Goal: Task Accomplishment & Management: Complete application form

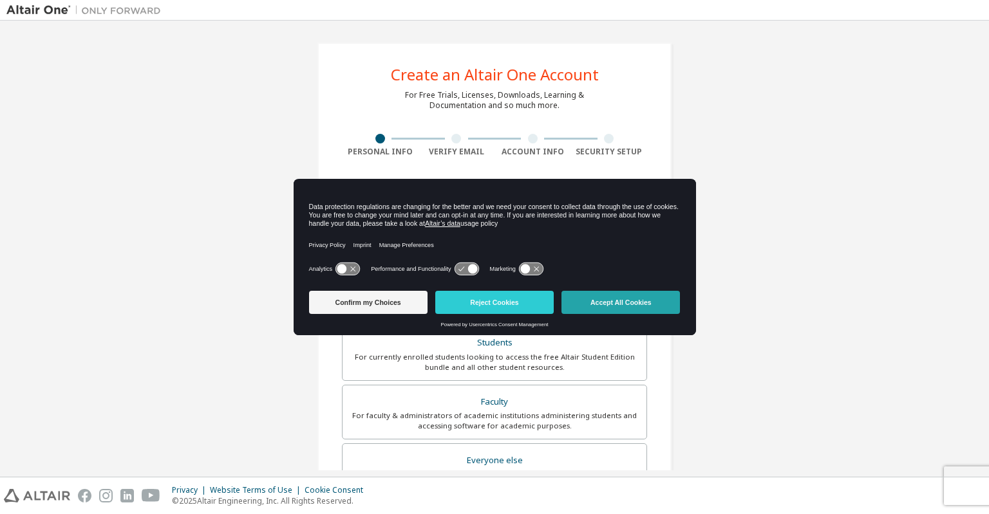
click at [610, 302] on button "Accept All Cookies" at bounding box center [620, 302] width 118 height 23
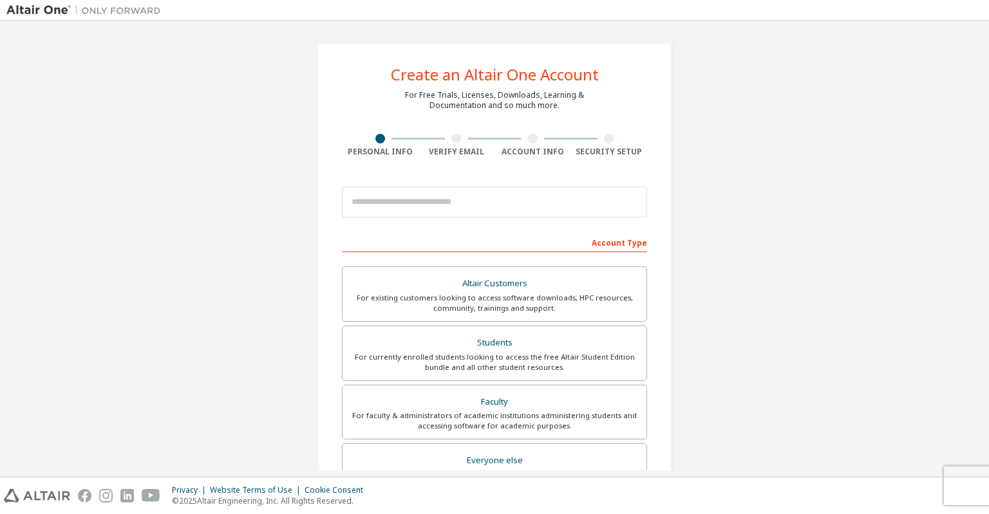
scroll to position [64, 0]
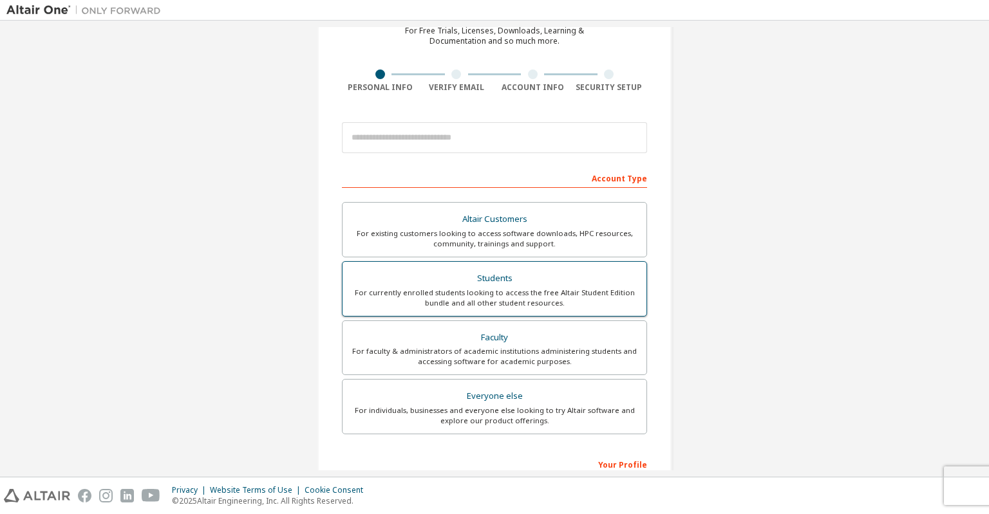
click at [497, 279] on div "Students" at bounding box center [494, 279] width 288 height 18
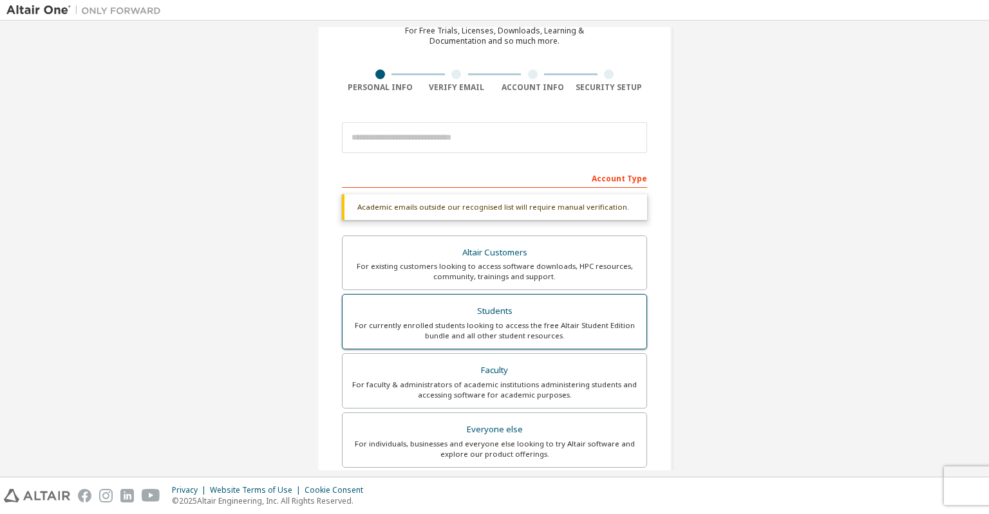
click at [501, 310] on div "Students" at bounding box center [494, 312] width 288 height 18
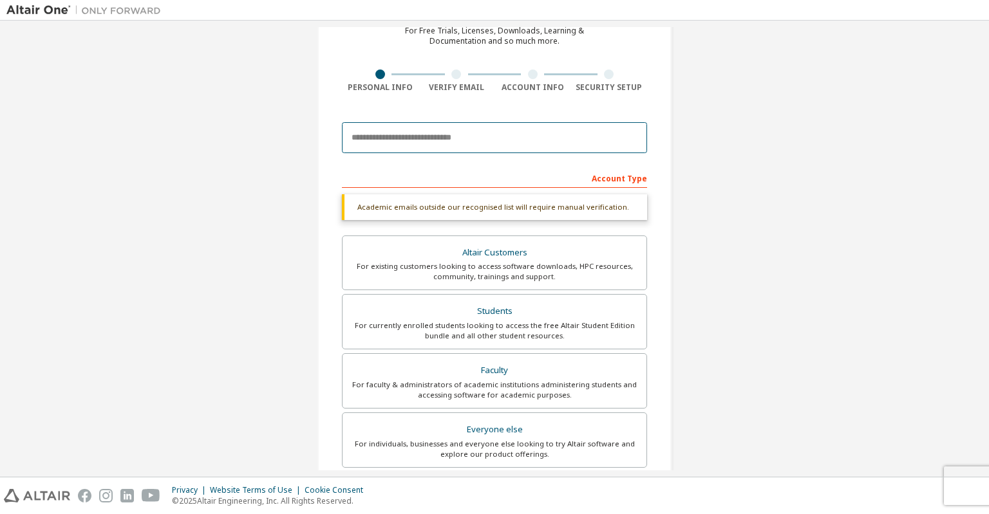
click at [462, 134] on input "email" at bounding box center [494, 137] width 305 height 31
type input "**********"
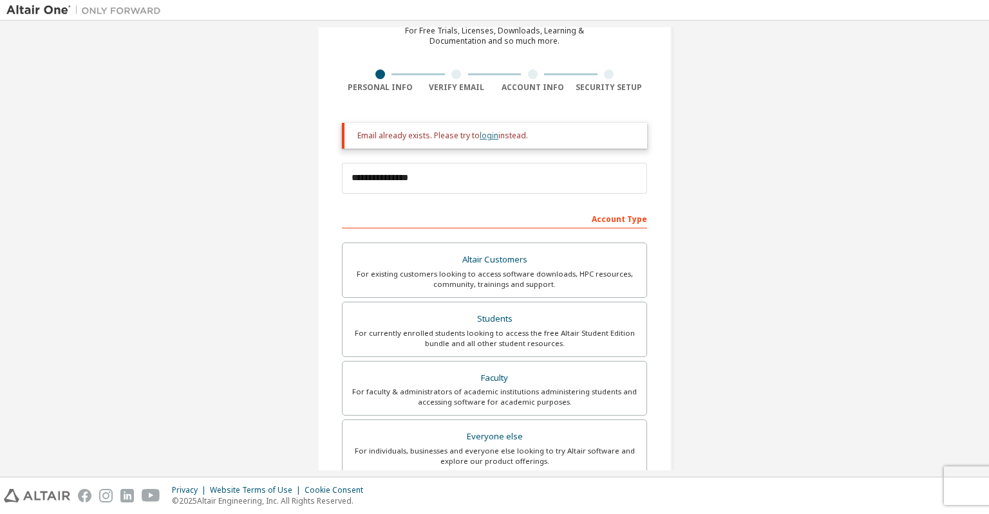
click at [488, 135] on link "login" at bounding box center [489, 135] width 19 height 11
